Goal: Task Accomplishment & Management: Manage account settings

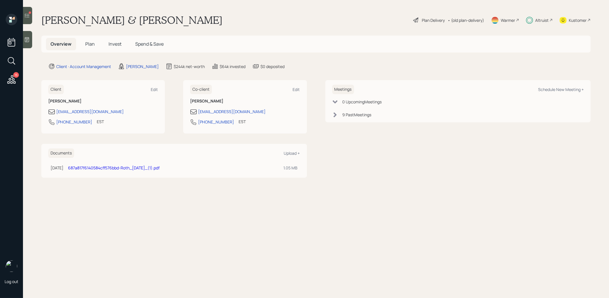
click at [28, 15] on icon at bounding box center [27, 15] width 5 height 4
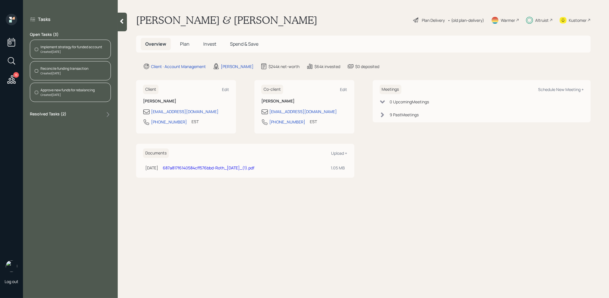
click at [53, 69] on div "Reconcile funding transaction" at bounding box center [64, 68] width 48 height 5
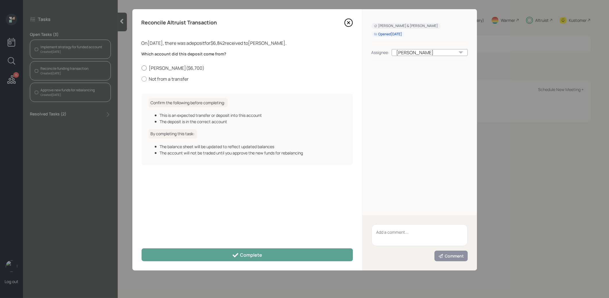
click at [143, 68] on div at bounding box center [143, 67] width 5 height 5
click at [141, 68] on input "[PERSON_NAME] ( $6,700 )" at bounding box center [141, 68] width 0 height 0
radio input "true"
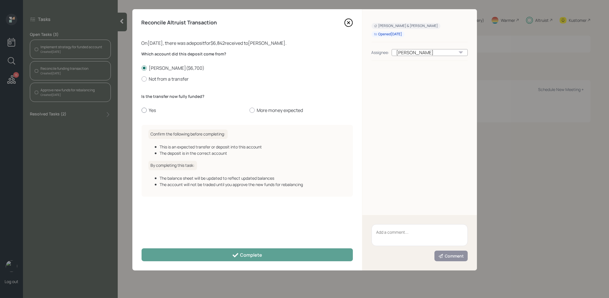
click at [143, 110] on div at bounding box center [143, 110] width 5 height 5
click at [141, 110] on input "Yes" at bounding box center [141, 110] width 0 height 0
radio input "true"
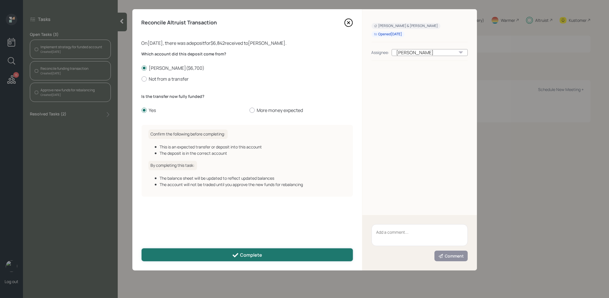
click at [199, 253] on button "Complete" at bounding box center [246, 254] width 211 height 13
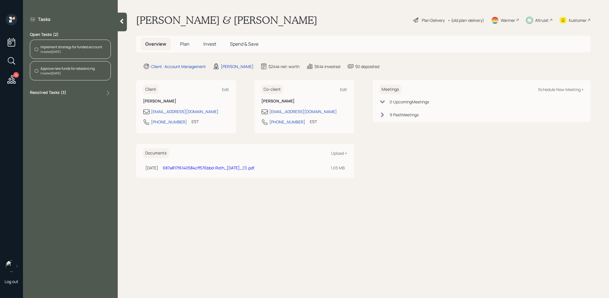
click at [81, 70] on div "Approve new funds for rebalancing" at bounding box center [67, 68] width 54 height 5
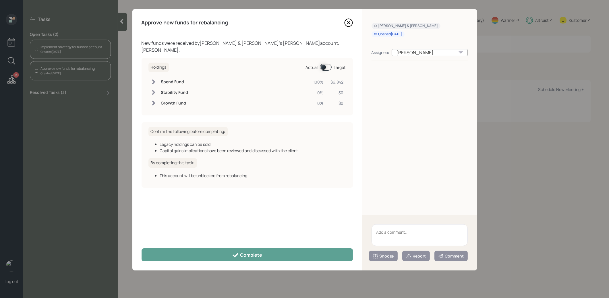
click at [323, 64] on span at bounding box center [326, 67] width 12 height 7
click at [329, 64] on span at bounding box center [326, 67] width 12 height 7
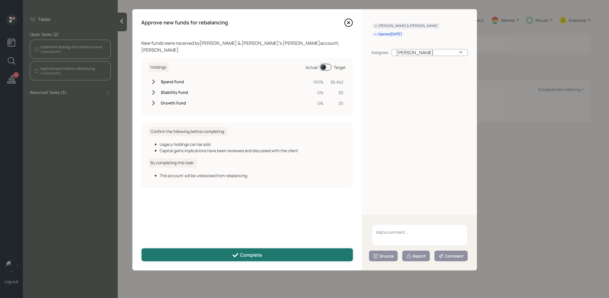
click at [223, 256] on button "Complete" at bounding box center [246, 254] width 211 height 13
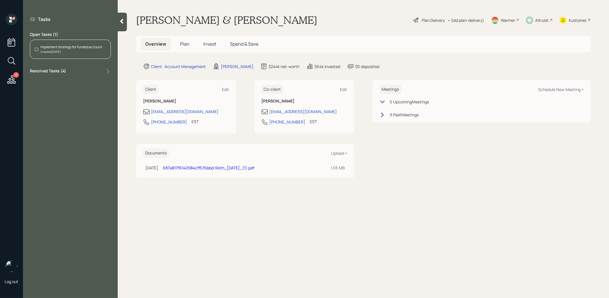
click at [69, 51] on div "Created Today" at bounding box center [71, 52] width 62 height 4
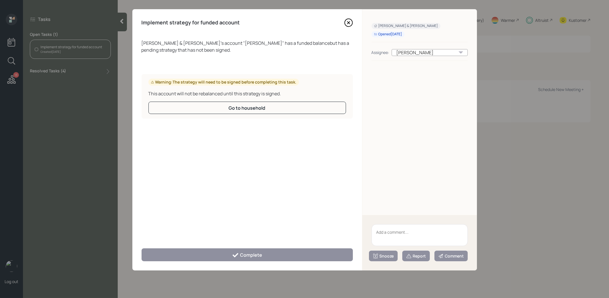
click at [347, 20] on icon at bounding box center [348, 22] width 9 height 9
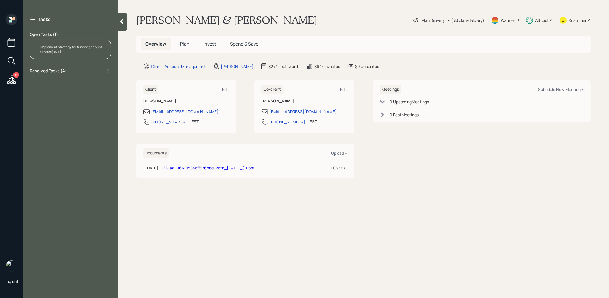
click at [208, 41] on span "Invest" at bounding box center [209, 44] width 13 height 6
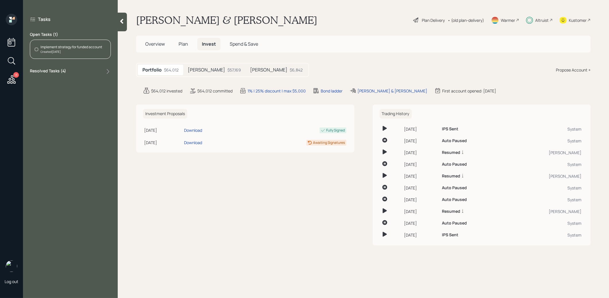
click at [227, 73] on div "$57,169" at bounding box center [233, 70] width 13 height 6
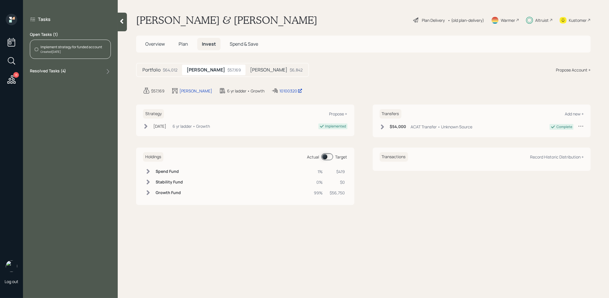
click at [250, 67] on h5 "Roth IRA" at bounding box center [268, 69] width 37 height 5
click at [145, 124] on icon at bounding box center [145, 126] width 3 height 5
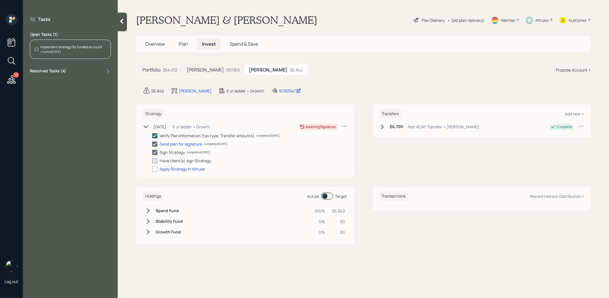
click at [11, 80] on icon at bounding box center [11, 79] width 10 height 10
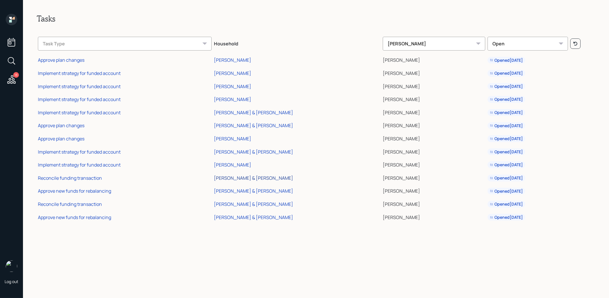
click at [240, 177] on div "[PERSON_NAME] & [PERSON_NAME]" at bounding box center [253, 178] width 79 height 6
